Goal: Information Seeking & Learning: Learn about a topic

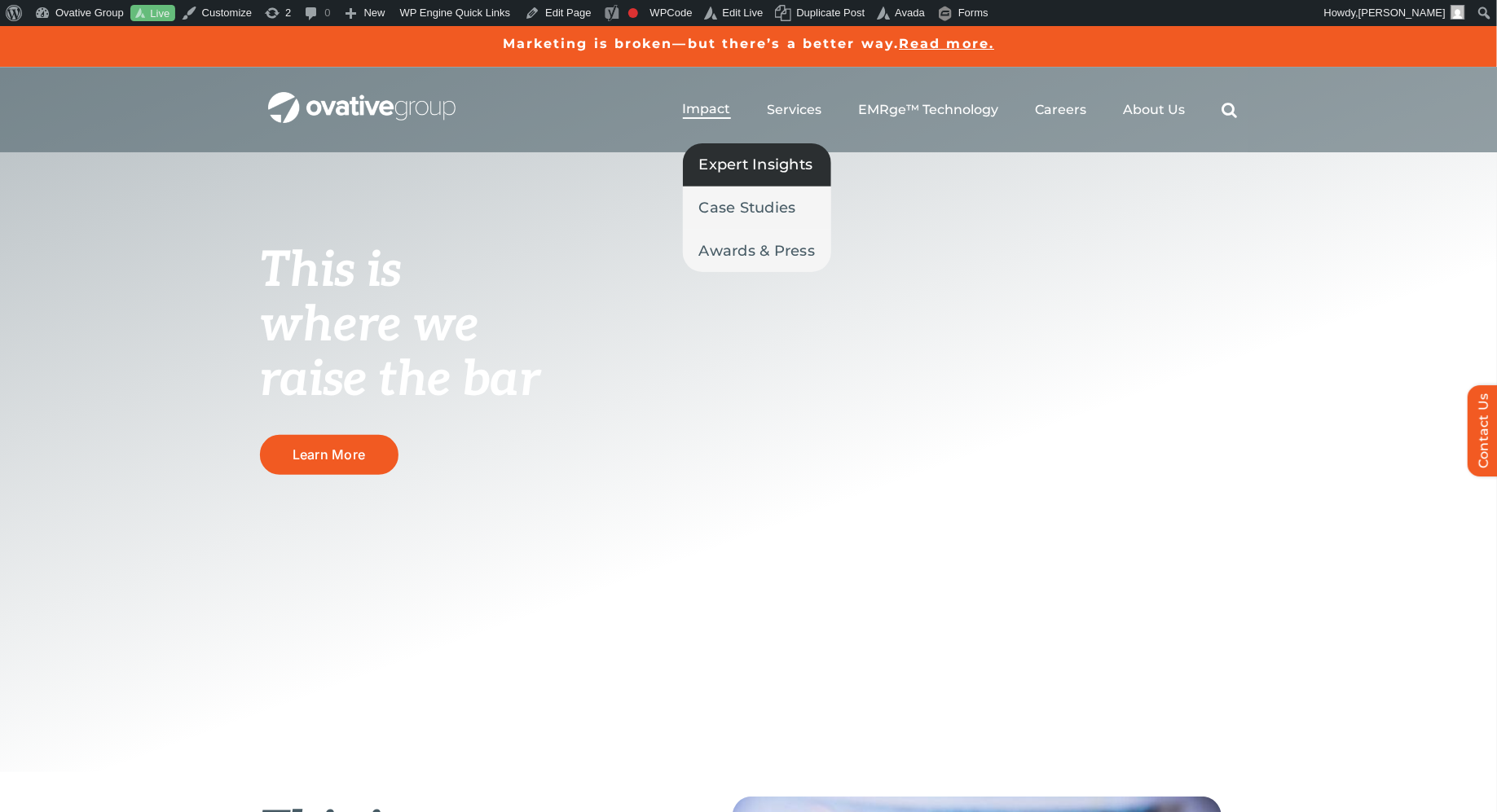
click at [730, 177] on link "Expert Insights" at bounding box center [757, 164] width 149 height 42
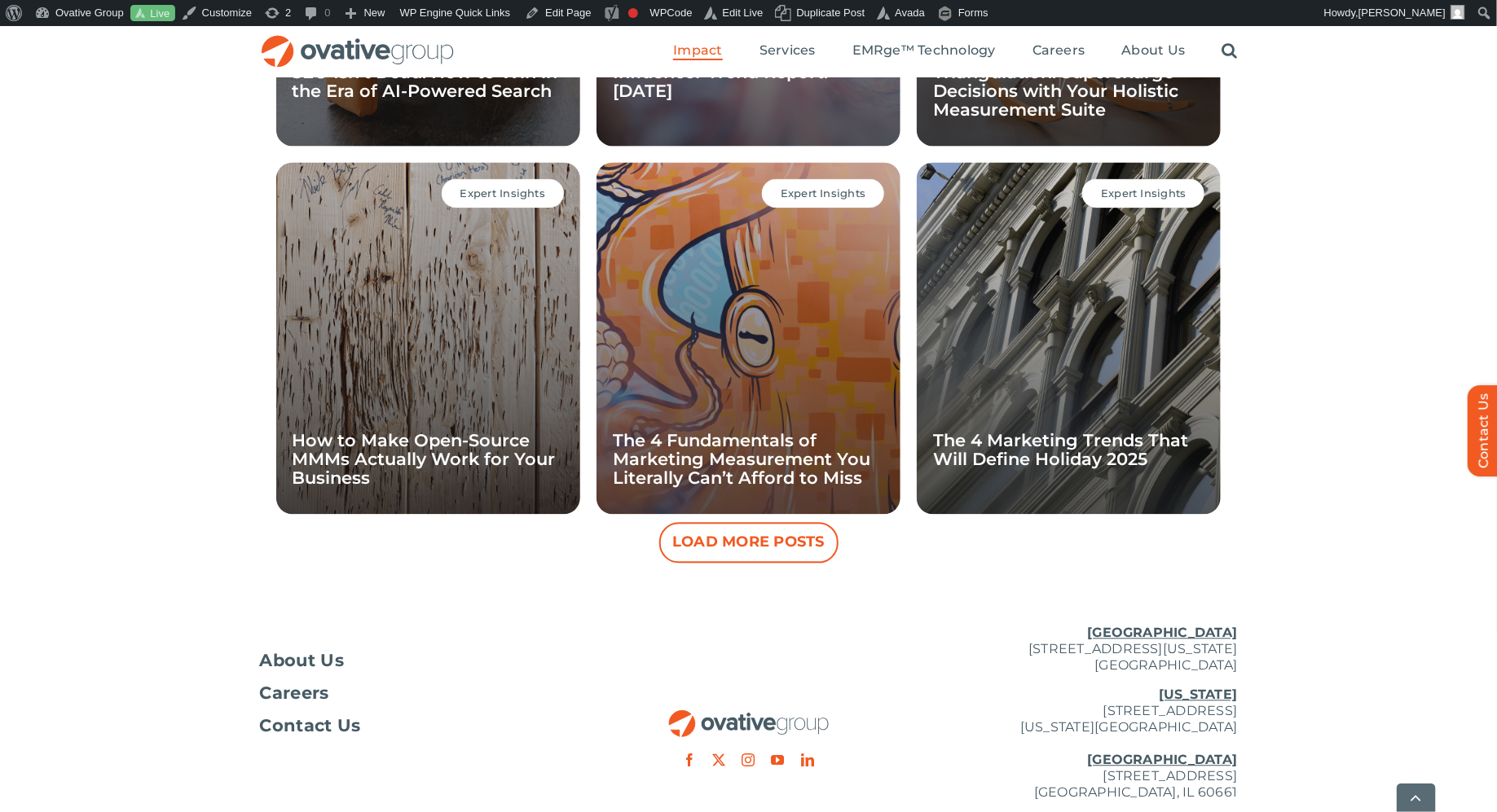
scroll to position [1467, 0]
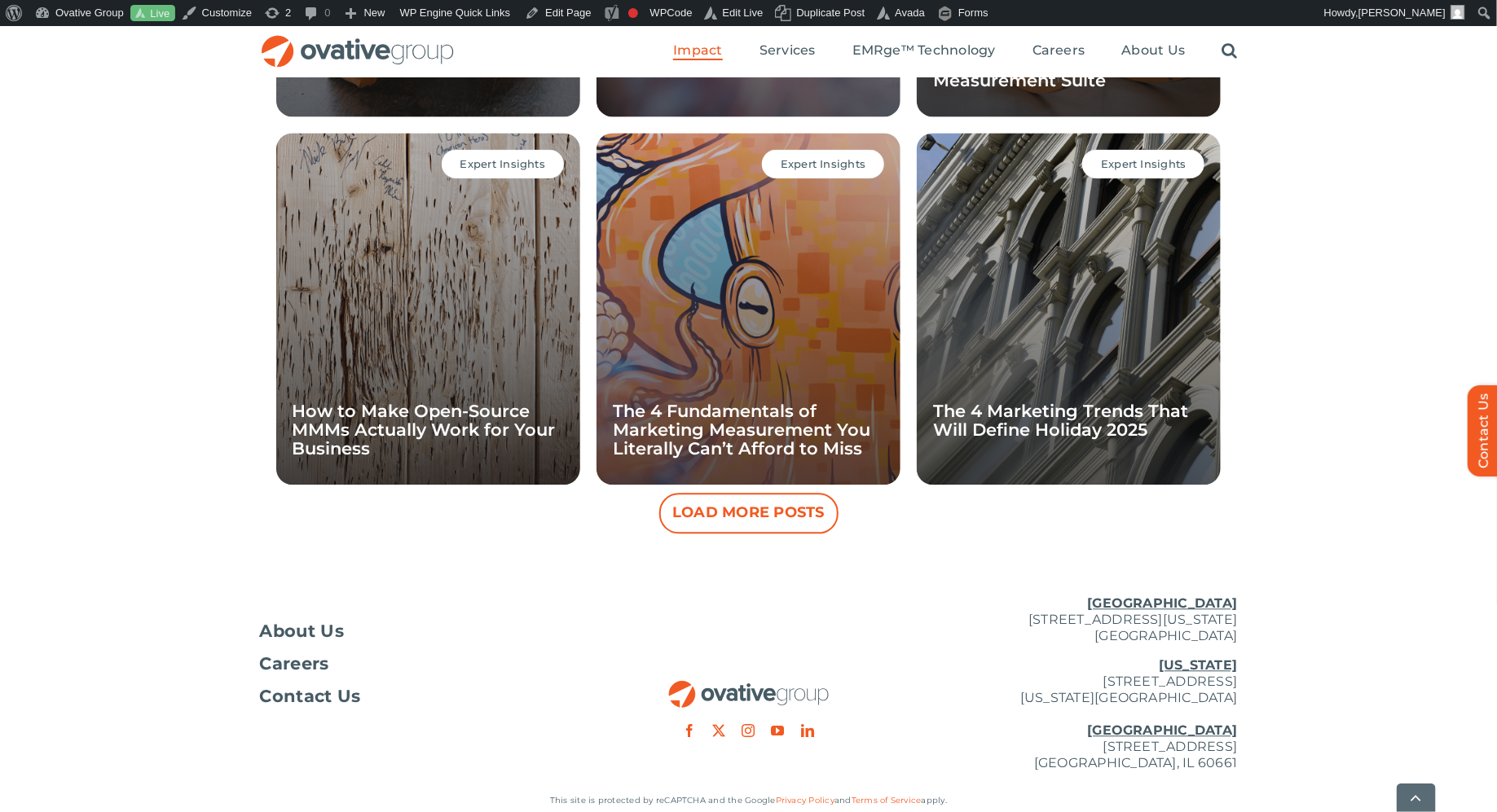
click at [728, 517] on button "Load More Posts" at bounding box center [748, 514] width 180 height 40
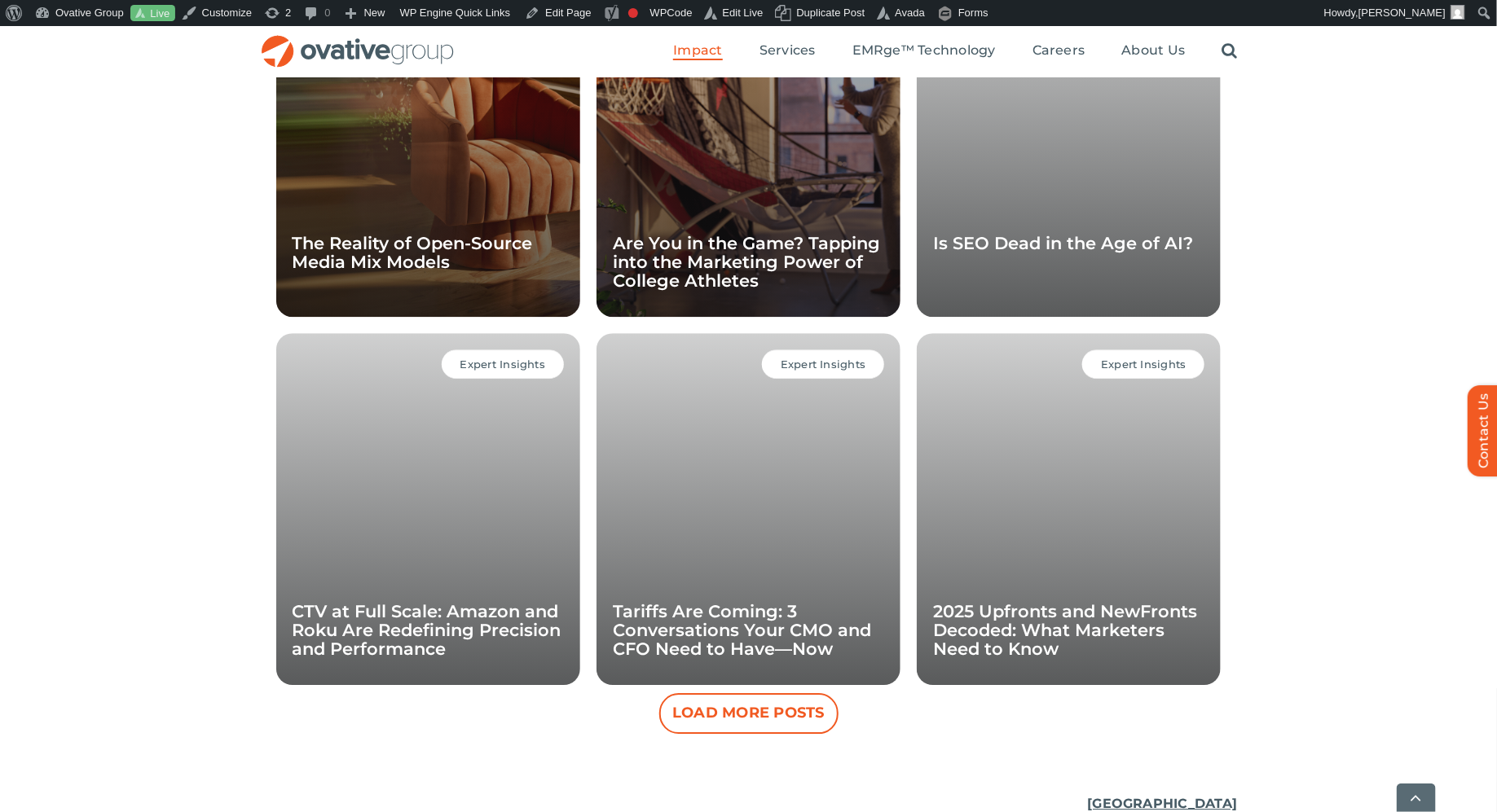
scroll to position [2009, 0]
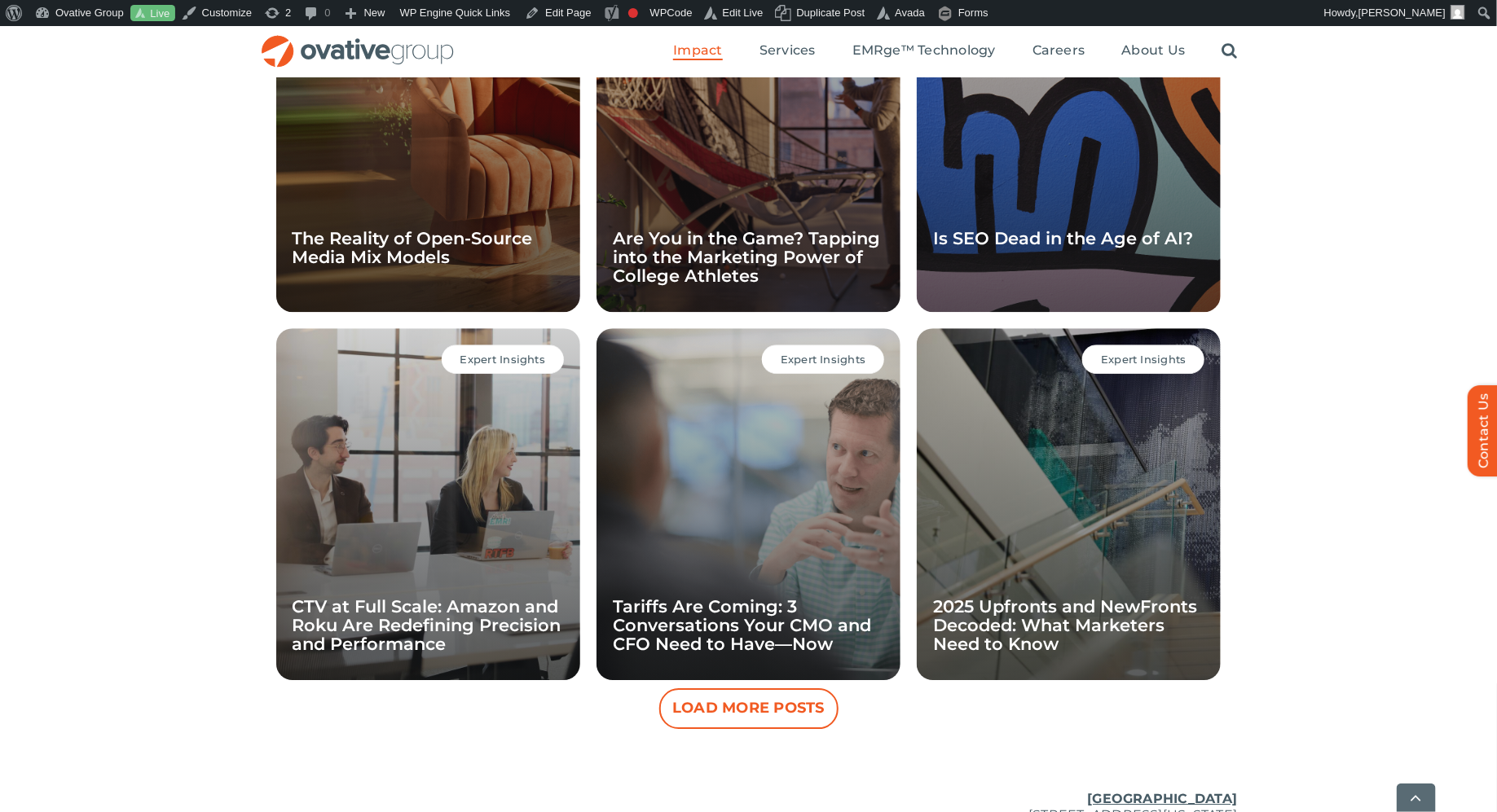
click at [679, 704] on button "Load More Posts" at bounding box center [748, 708] width 180 height 40
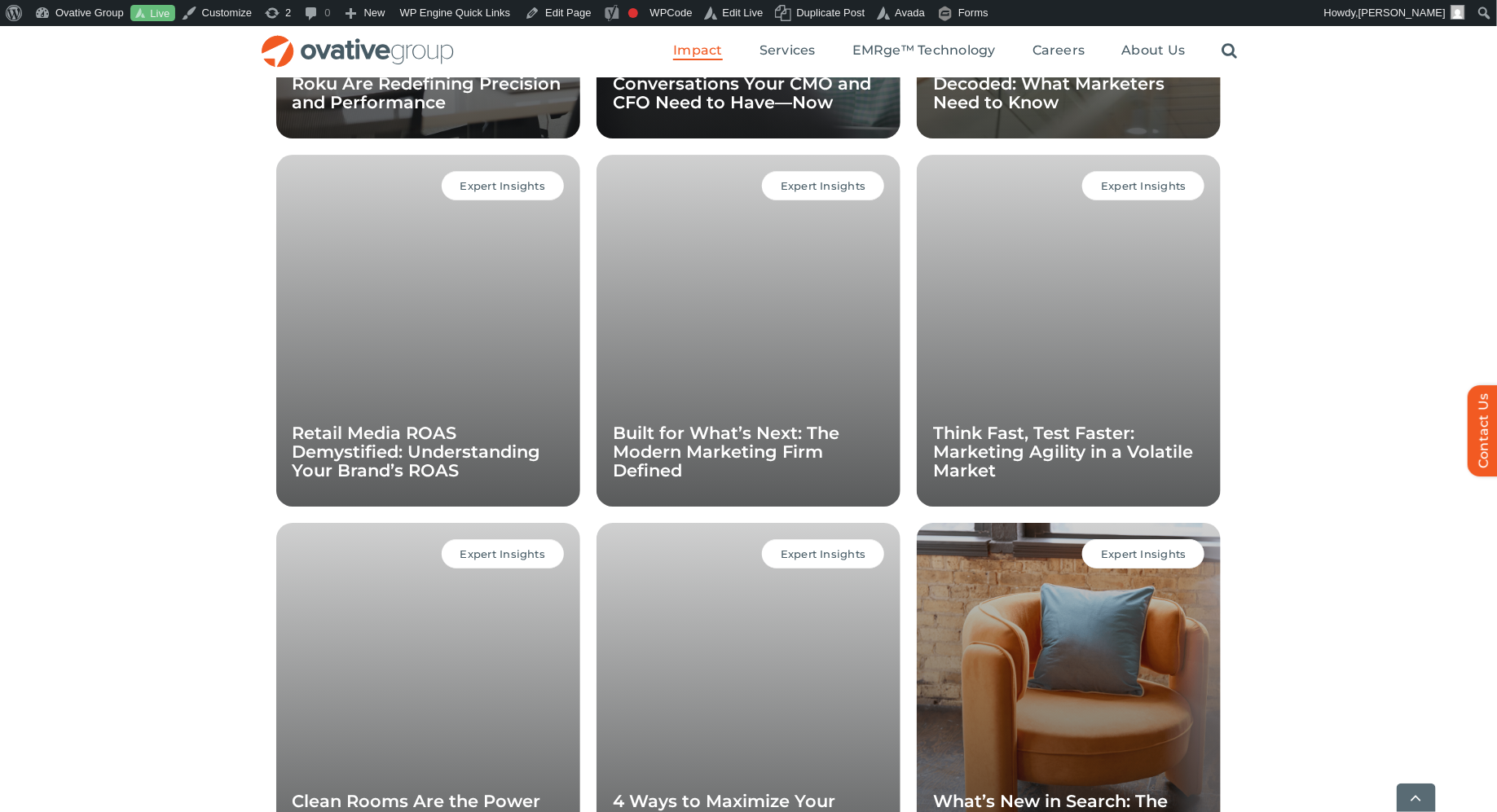
scroll to position [2553, 0]
